Goal: Task Accomplishment & Management: Manage account settings

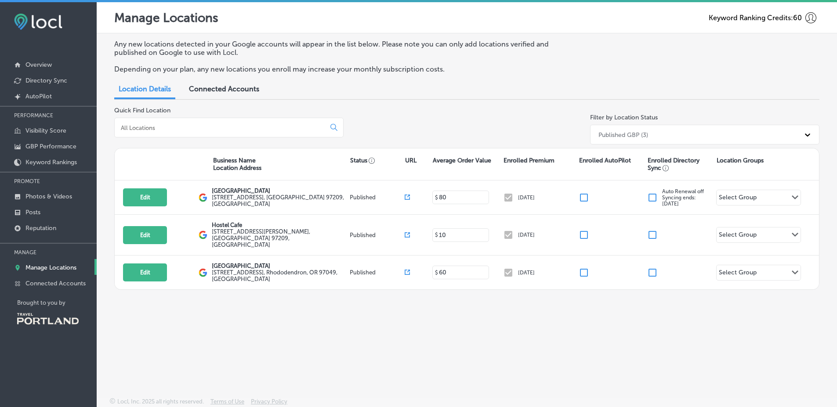
click at [212, 102] on div "Any new locations detected in your Google accounts will appear in the list belo…" at bounding box center [467, 194] width 741 height 323
click at [221, 87] on span "Connected Accounts" at bounding box center [224, 89] width 70 height 8
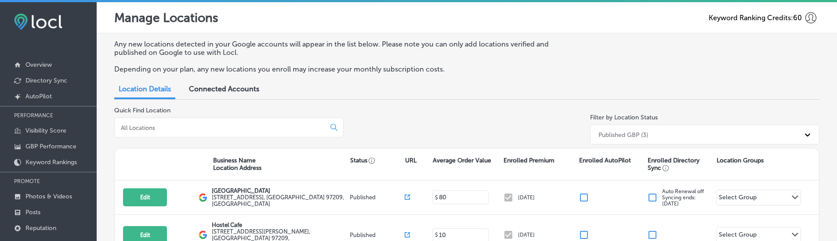
click at [205, 92] on span "Connected Accounts" at bounding box center [224, 89] width 70 height 8
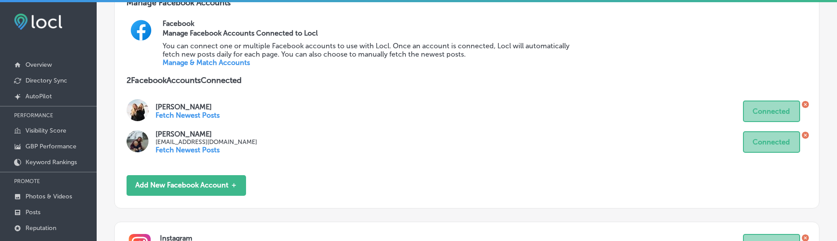
scroll to position [103, 0]
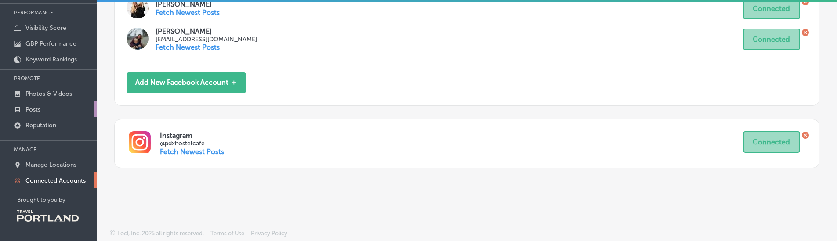
click at [71, 110] on link "Posts" at bounding box center [48, 109] width 97 height 16
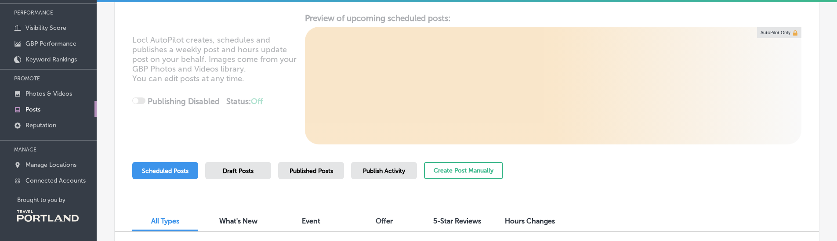
click at [261, 165] on div "Draft Posts" at bounding box center [238, 170] width 66 height 17
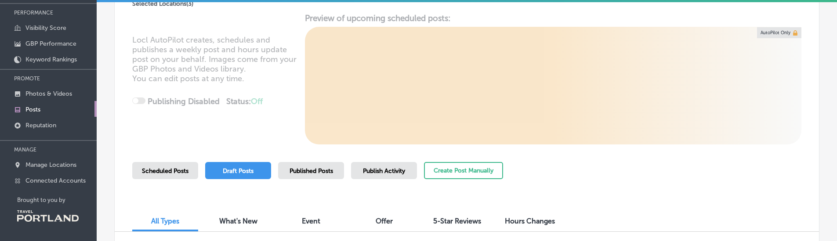
click at [573, 196] on div "Scheduled Posts Draft Posts Published Posts Publish Activity Create Post Manual…" at bounding box center [466, 182] width 669 height 40
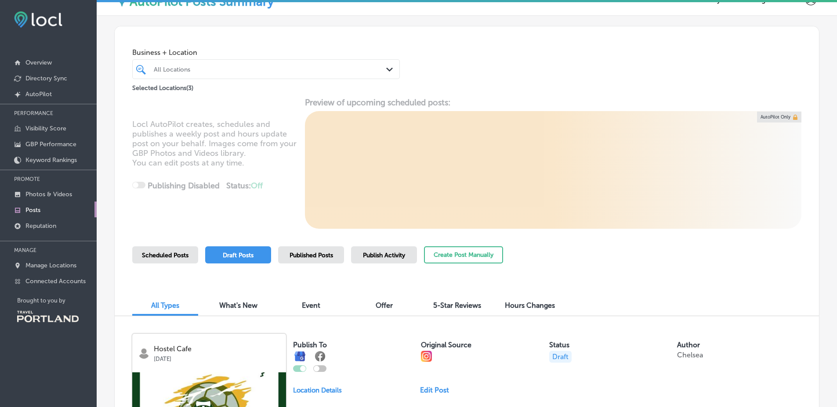
scroll to position [82, 0]
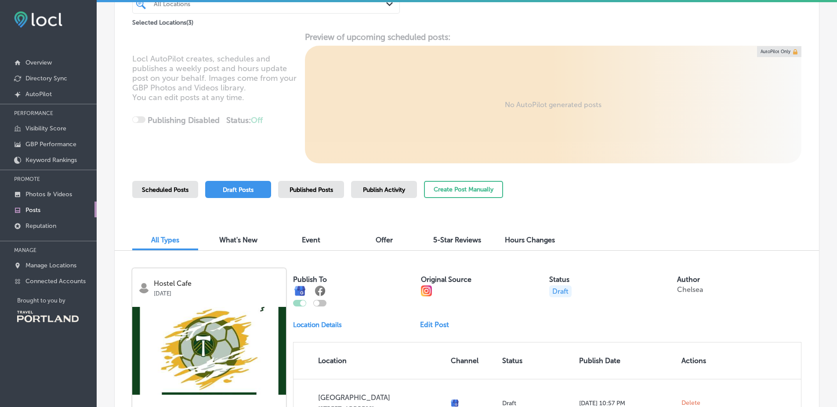
click at [174, 182] on div "Scheduled Posts" at bounding box center [165, 189] width 66 height 17
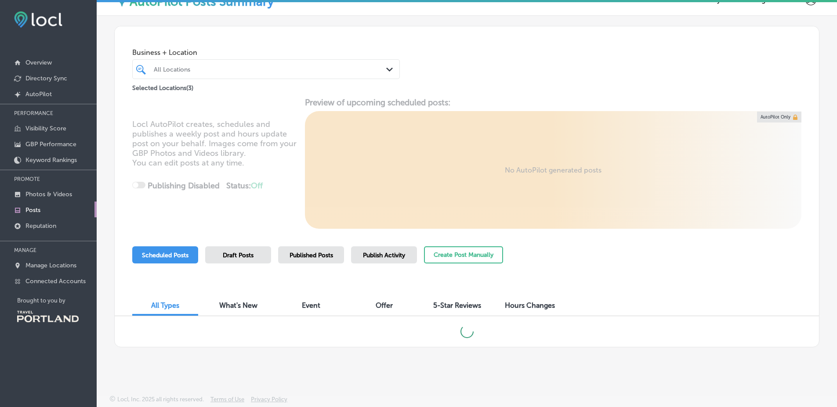
scroll to position [13, 0]
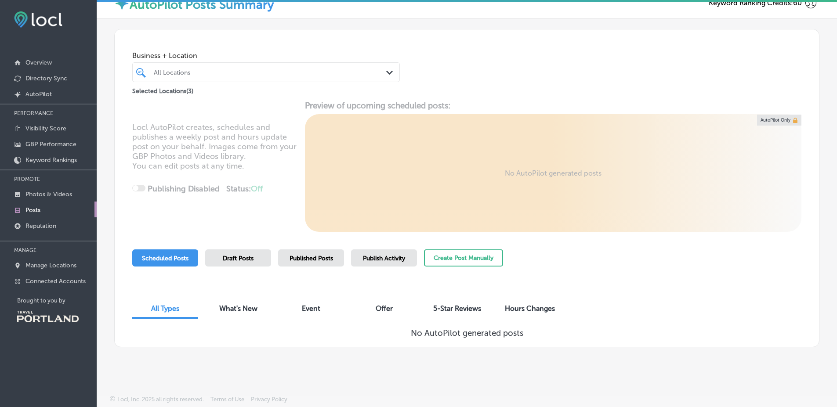
click at [305, 241] on span "Published Posts" at bounding box center [312, 258] width 44 height 7
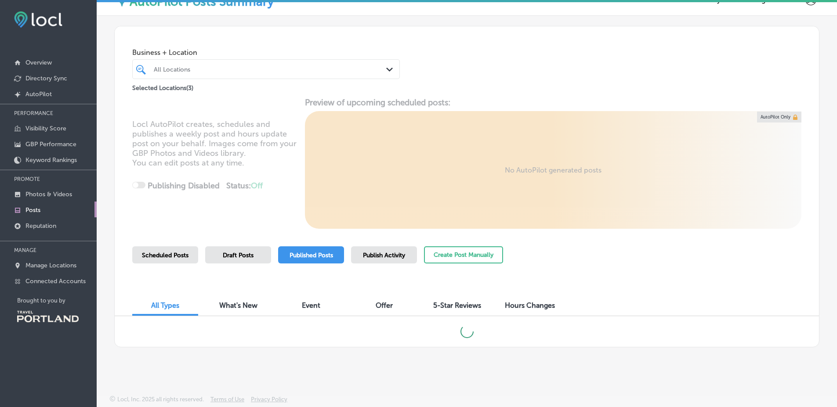
scroll to position [82, 0]
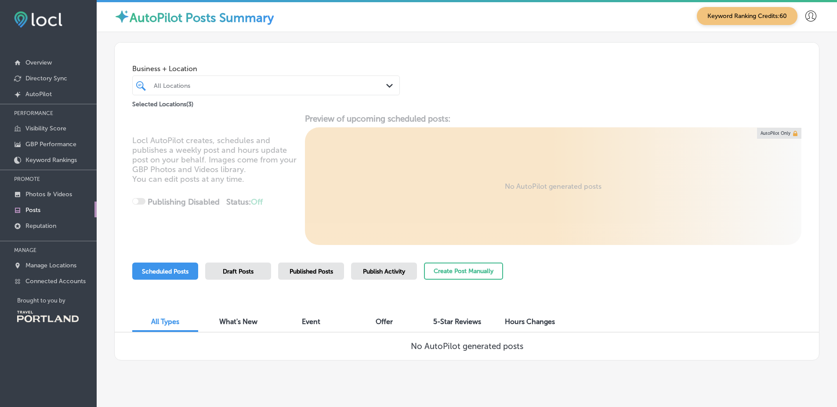
click at [309, 281] on div "Scheduled Posts Draft Posts Published Posts Publish Activity Create Post Manual…" at bounding box center [317, 283] width 371 height 40
click at [330, 265] on div "Published Posts" at bounding box center [311, 271] width 66 height 17
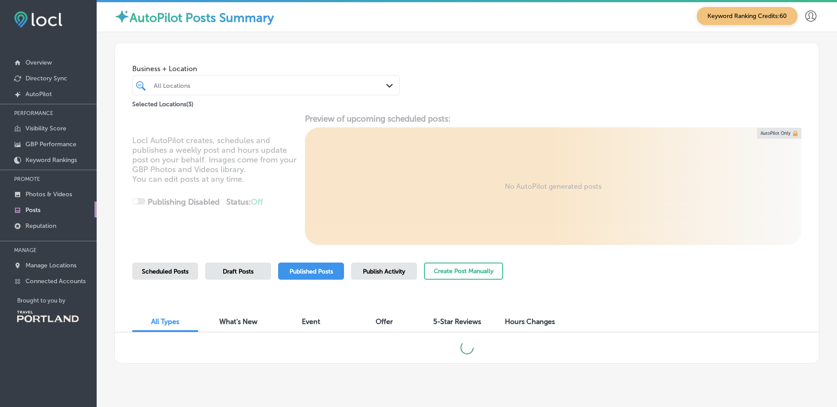
click at [590, 66] on div "Business + Location All Locations Path Created with Sketch. Selected Locations …" at bounding box center [467, 76] width 705 height 67
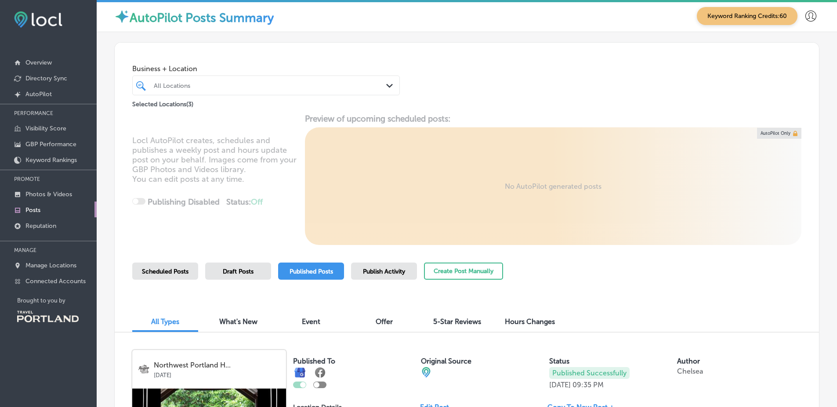
click at [808, 21] on icon at bounding box center [811, 16] width 11 height 11
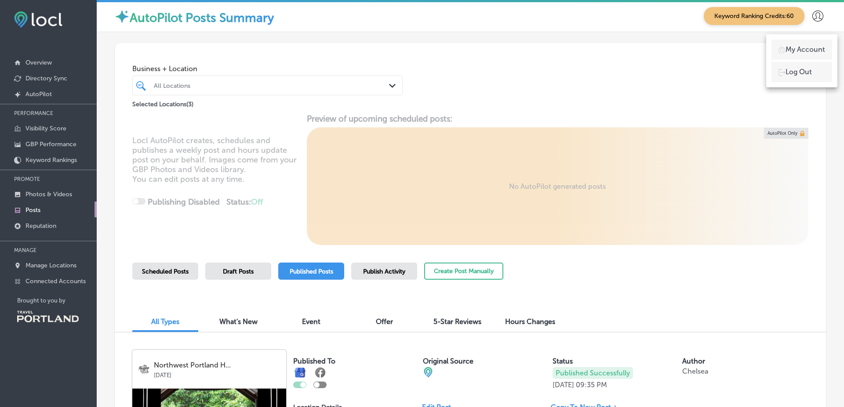
click at [594, 127] on div at bounding box center [422, 203] width 844 height 407
